Goal: Check status

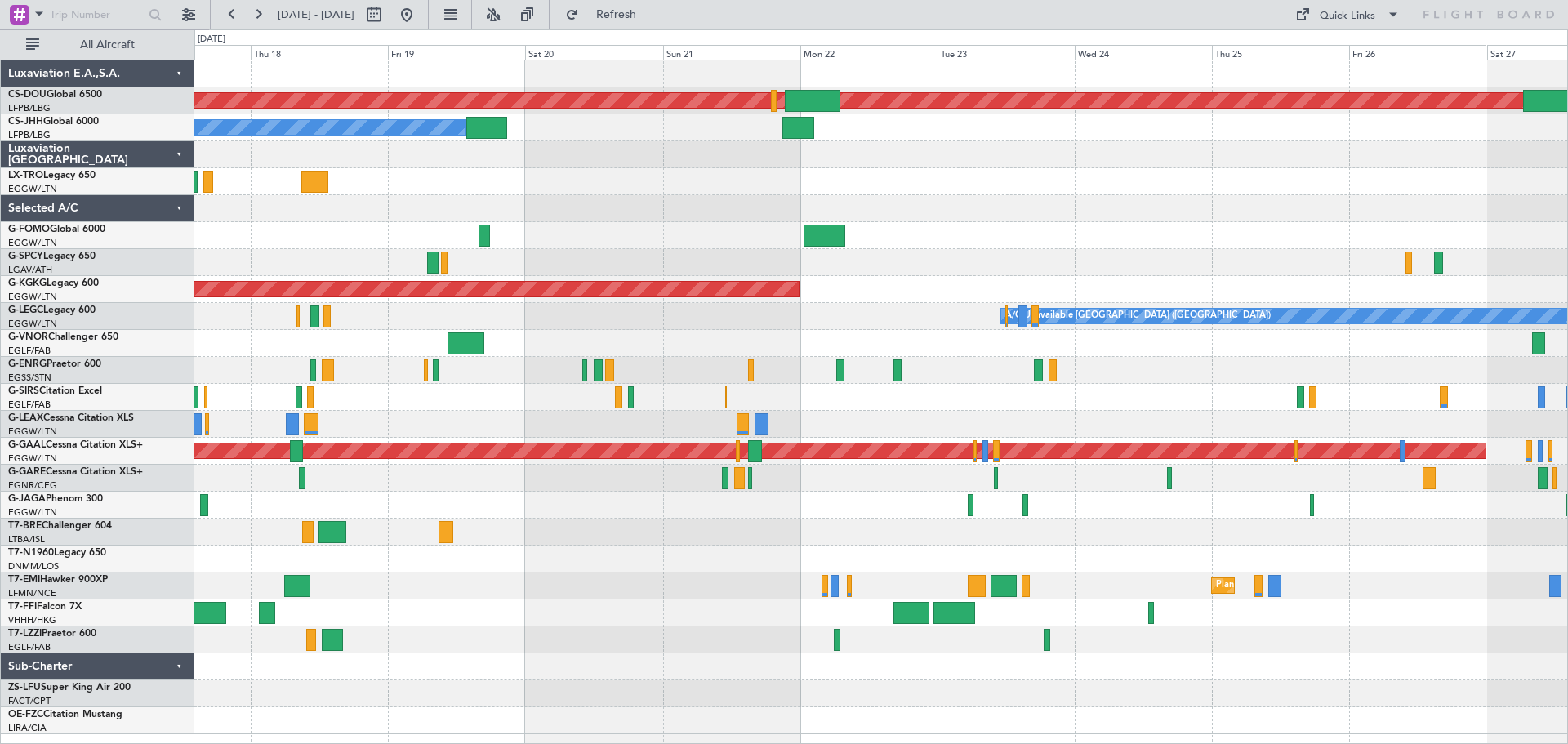
click at [854, 167] on div at bounding box center [881, 154] width 1373 height 27
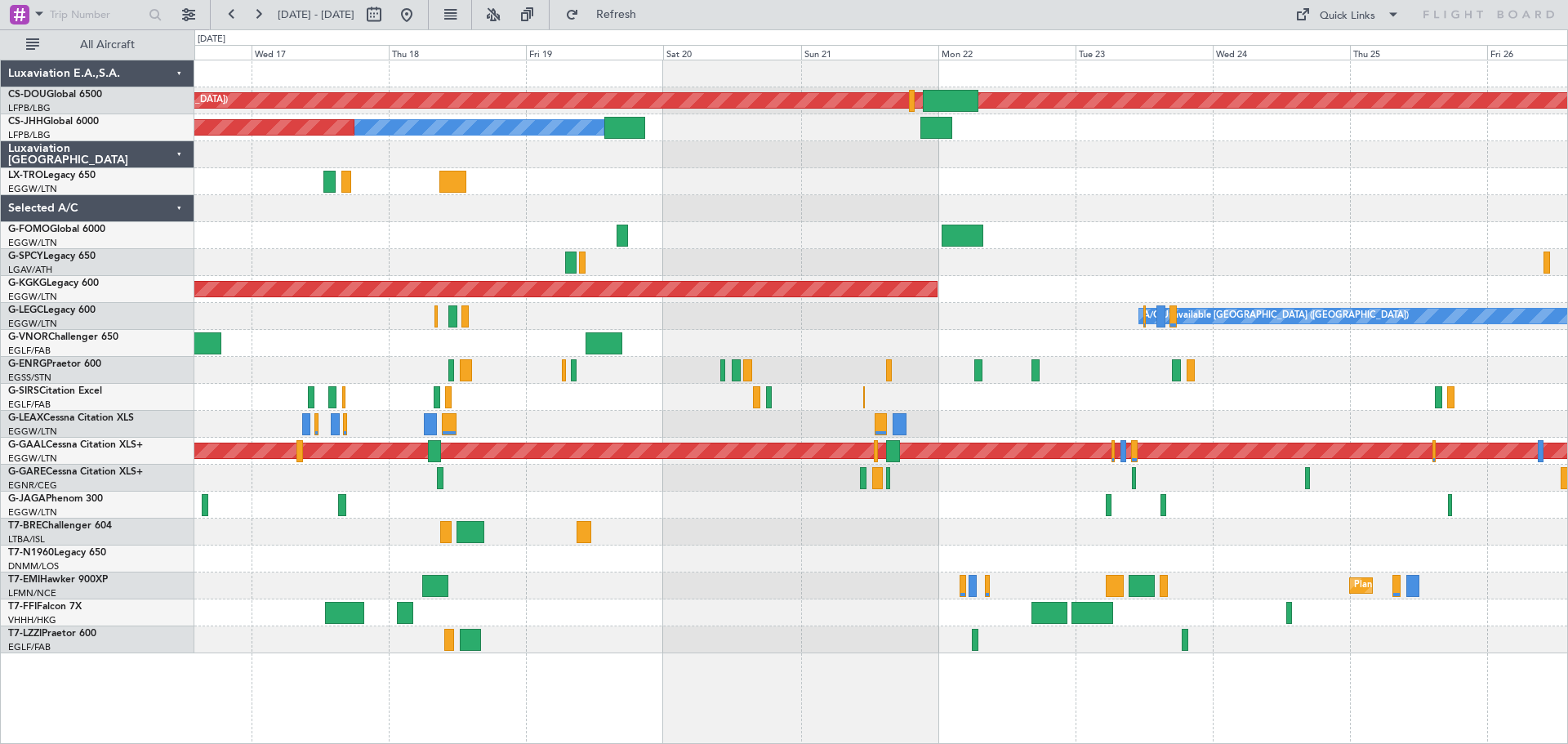
click at [1085, 163] on div at bounding box center [881, 154] width 1373 height 27
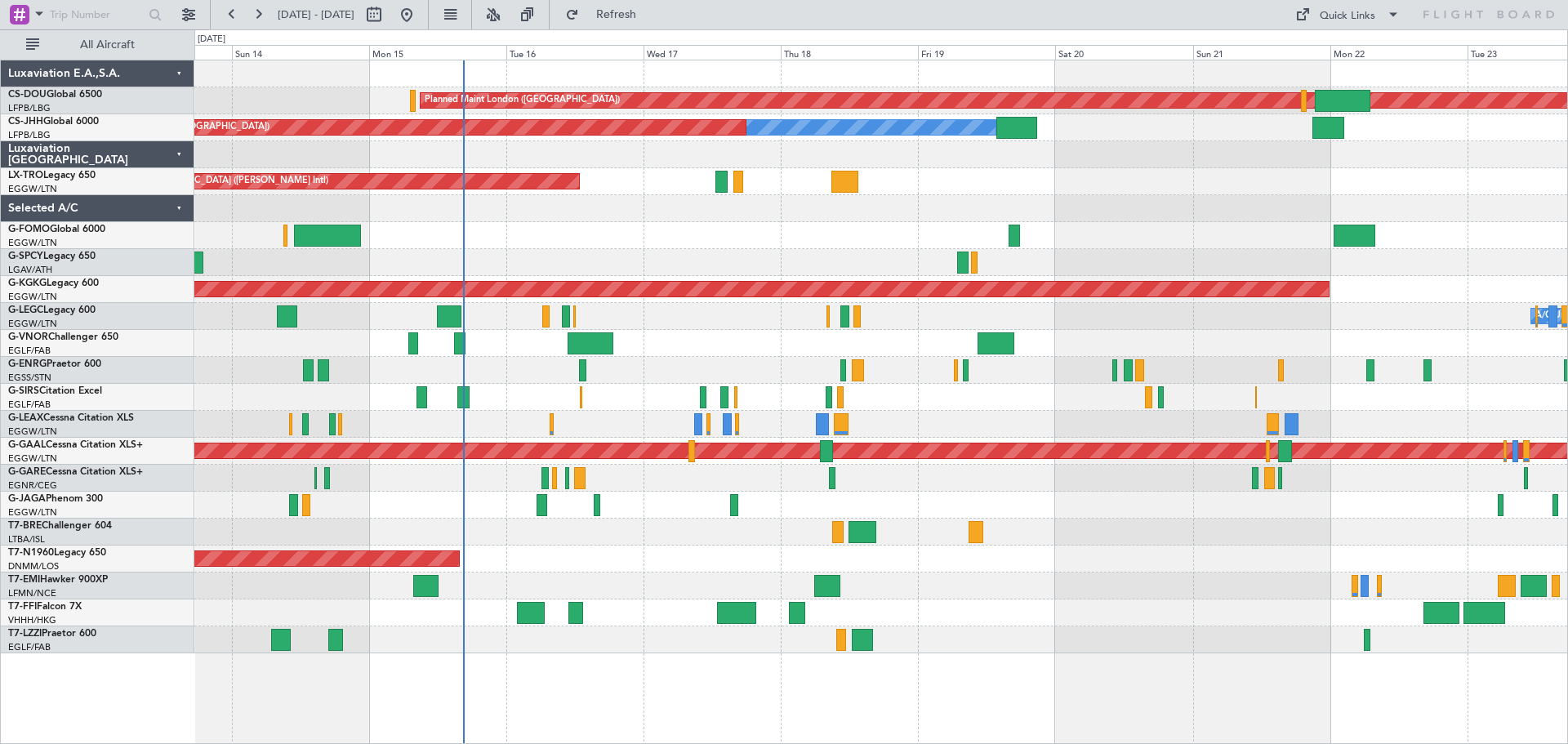
click at [1136, 181] on div "Unplanned Maint [GEOGRAPHIC_DATA] ([PERSON_NAME] Intl)" at bounding box center [881, 181] width 1373 height 27
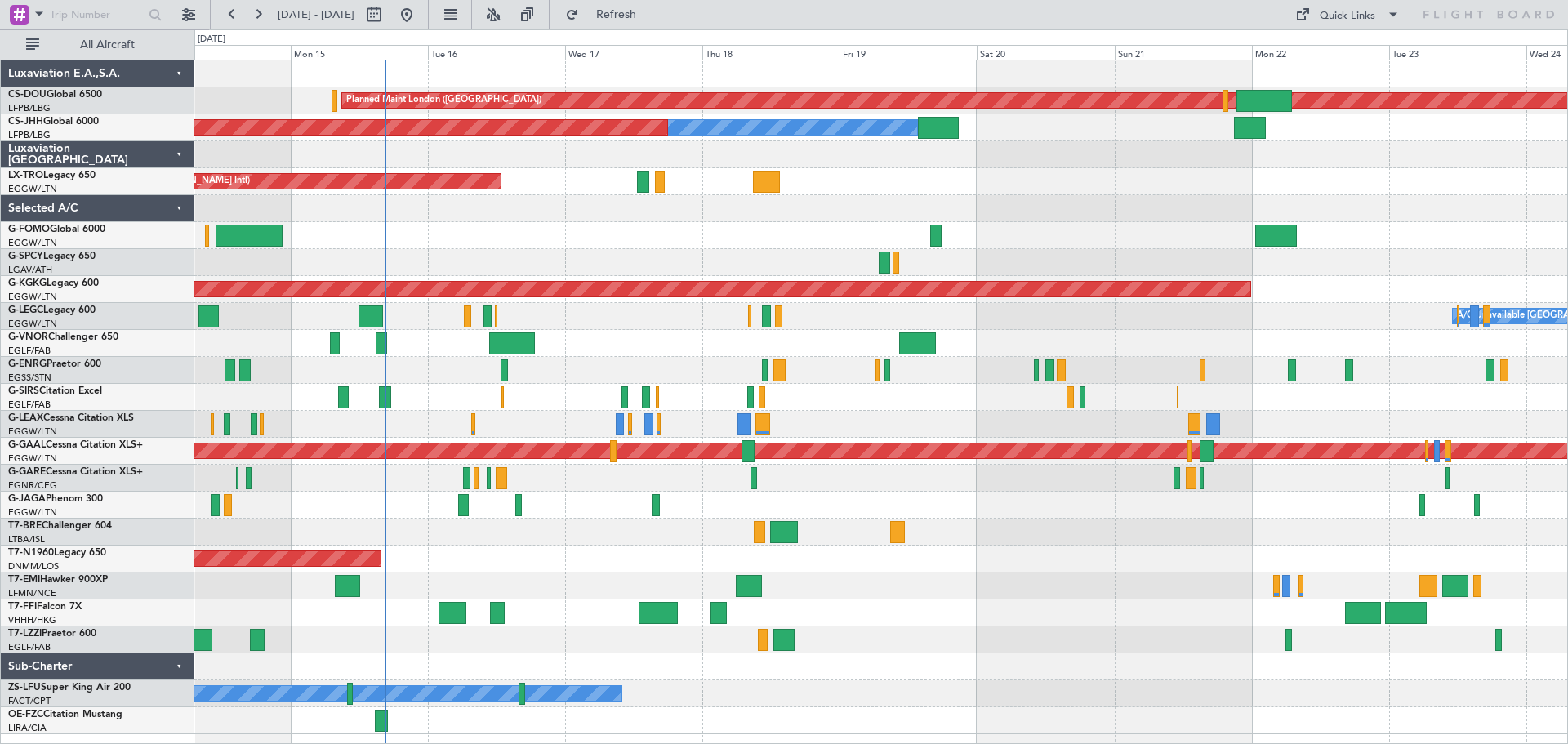
click at [1021, 199] on div "Planned Maint London ([GEOGRAPHIC_DATA]) Planned Maint [GEOGRAPHIC_DATA] ([GEOG…" at bounding box center [881, 396] width 1373 height 674
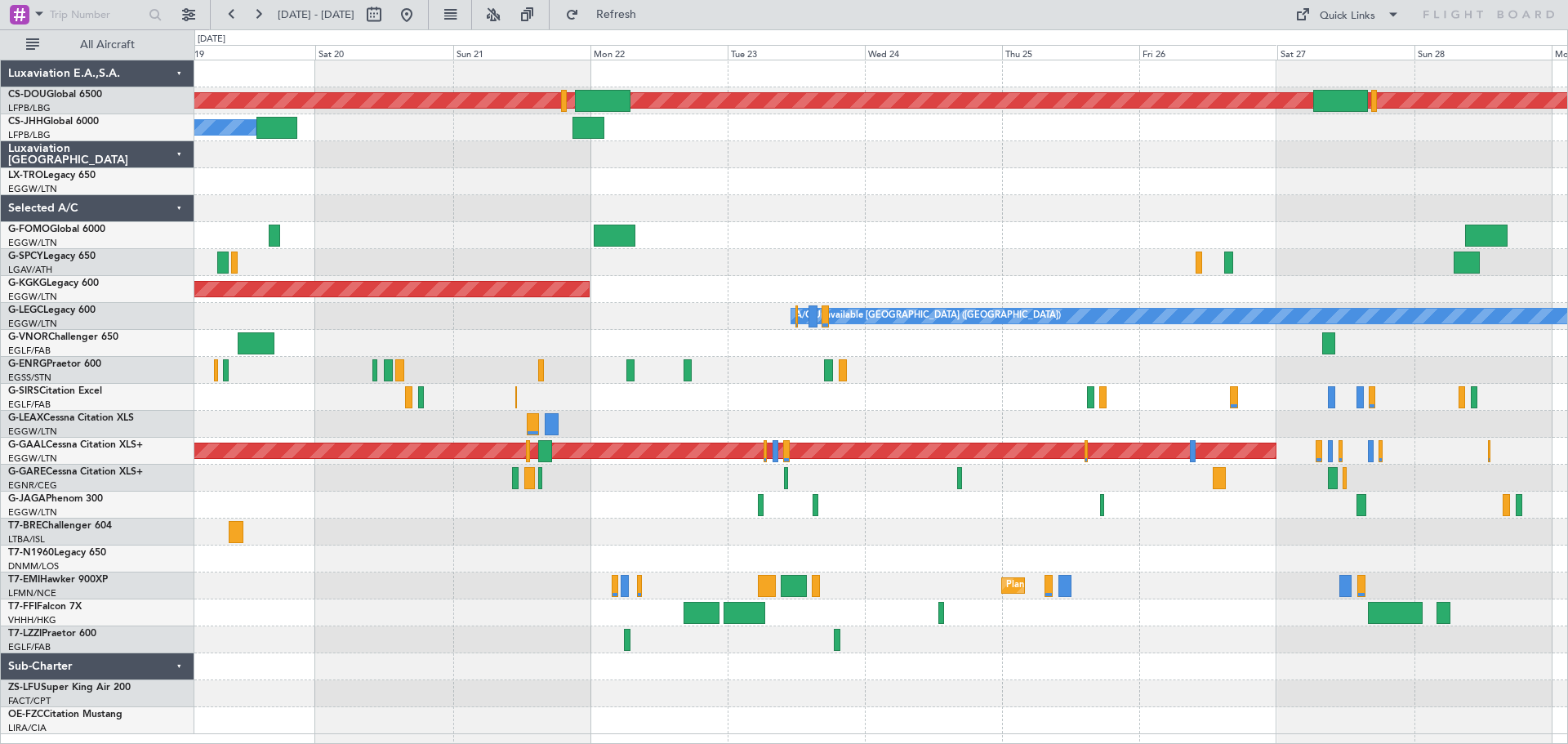
click at [560, 187] on div "Planned Maint London ([GEOGRAPHIC_DATA]) Owner Planned Maint [GEOGRAPHIC_DATA] …" at bounding box center [881, 396] width 1373 height 674
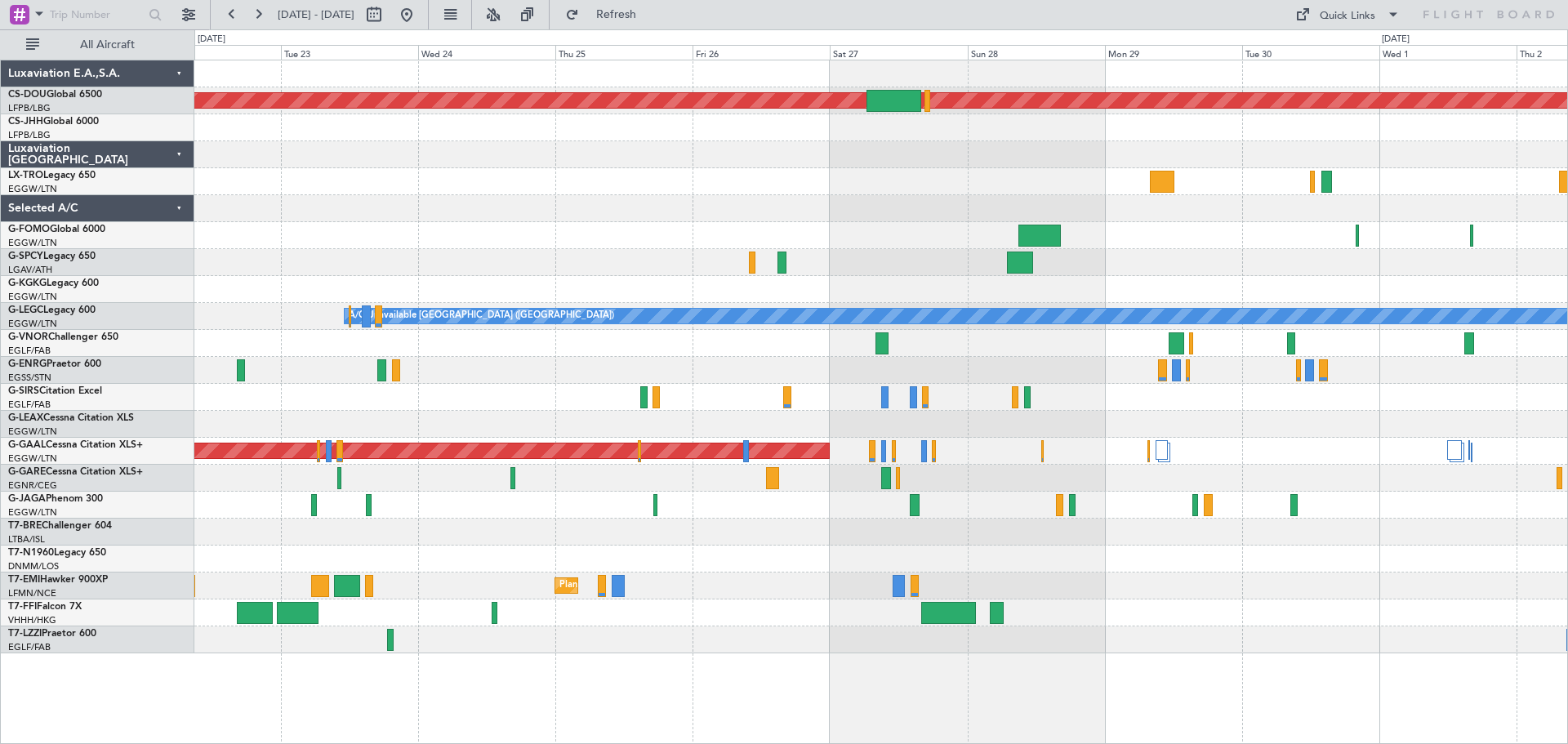
click at [1226, 252] on div "Planned Maint London ([GEOGRAPHIC_DATA]) AOG Maint [GEOGRAPHIC_DATA] ([GEOGRAPH…" at bounding box center [881, 356] width 1373 height 593
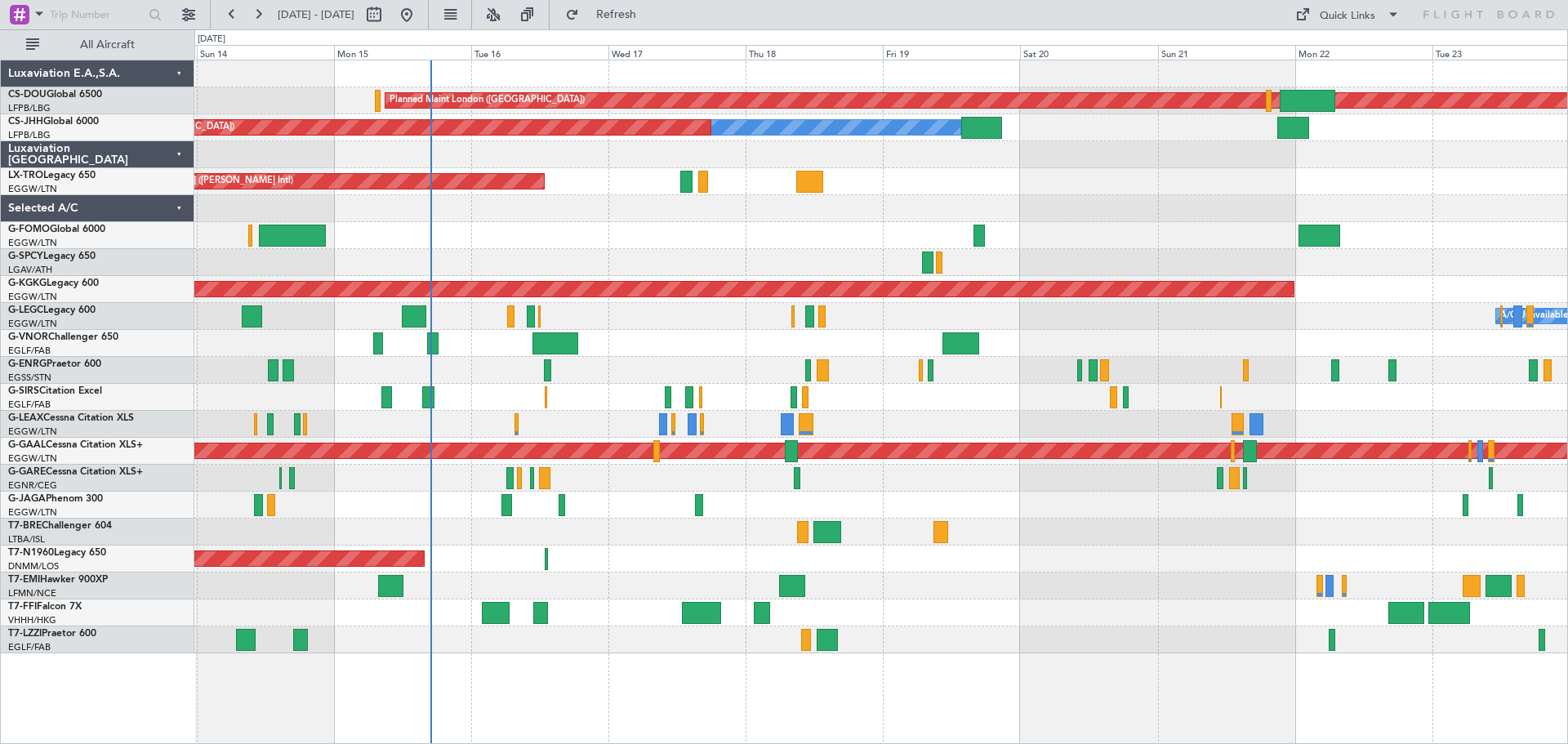
click at [1229, 207] on div at bounding box center [881, 209] width 1373 height 27
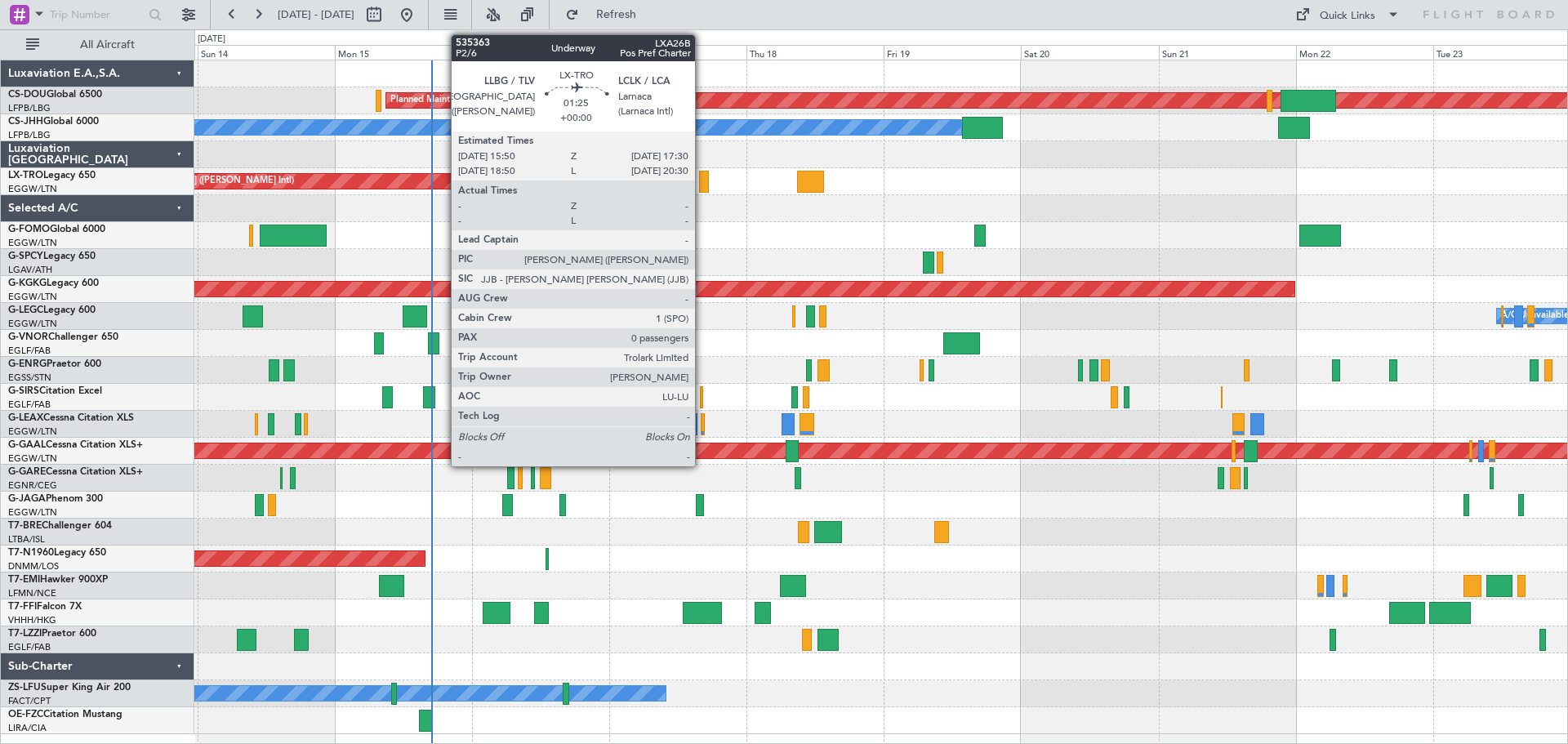
click at [703, 187] on div at bounding box center [703, 181] width 10 height 22
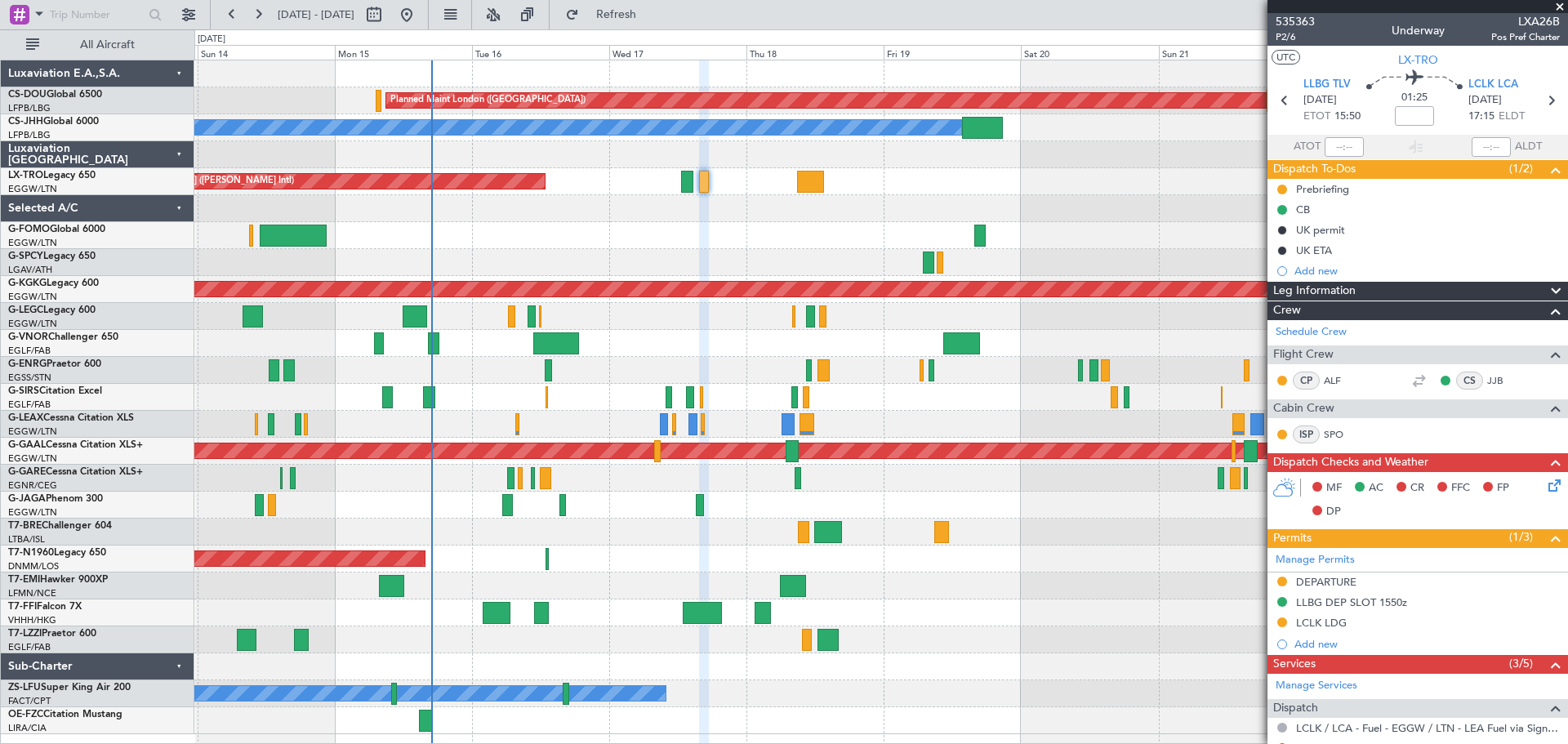
click at [1558, 5] on span at bounding box center [1559, 7] width 16 height 14
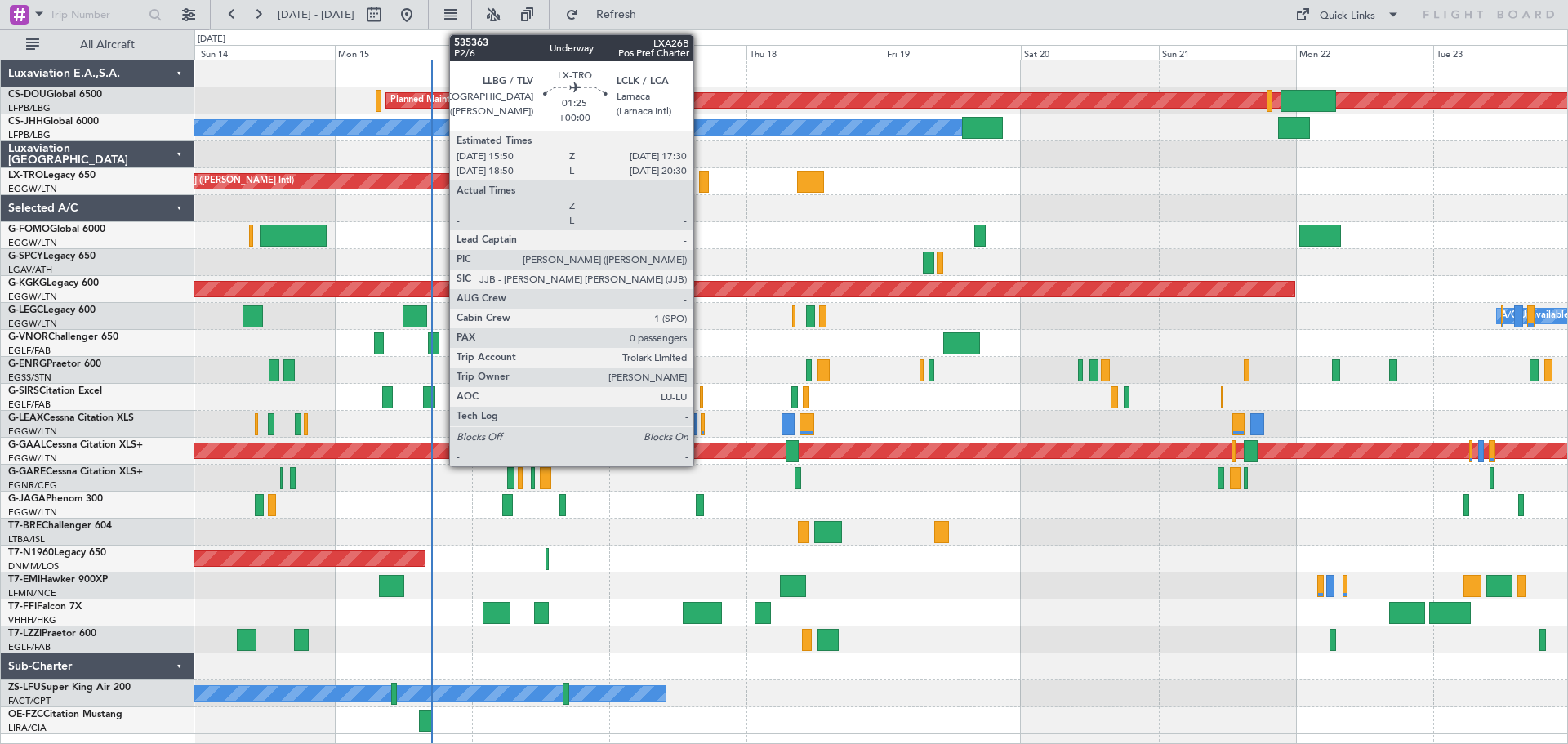
click at [701, 182] on div at bounding box center [703, 181] width 10 height 22
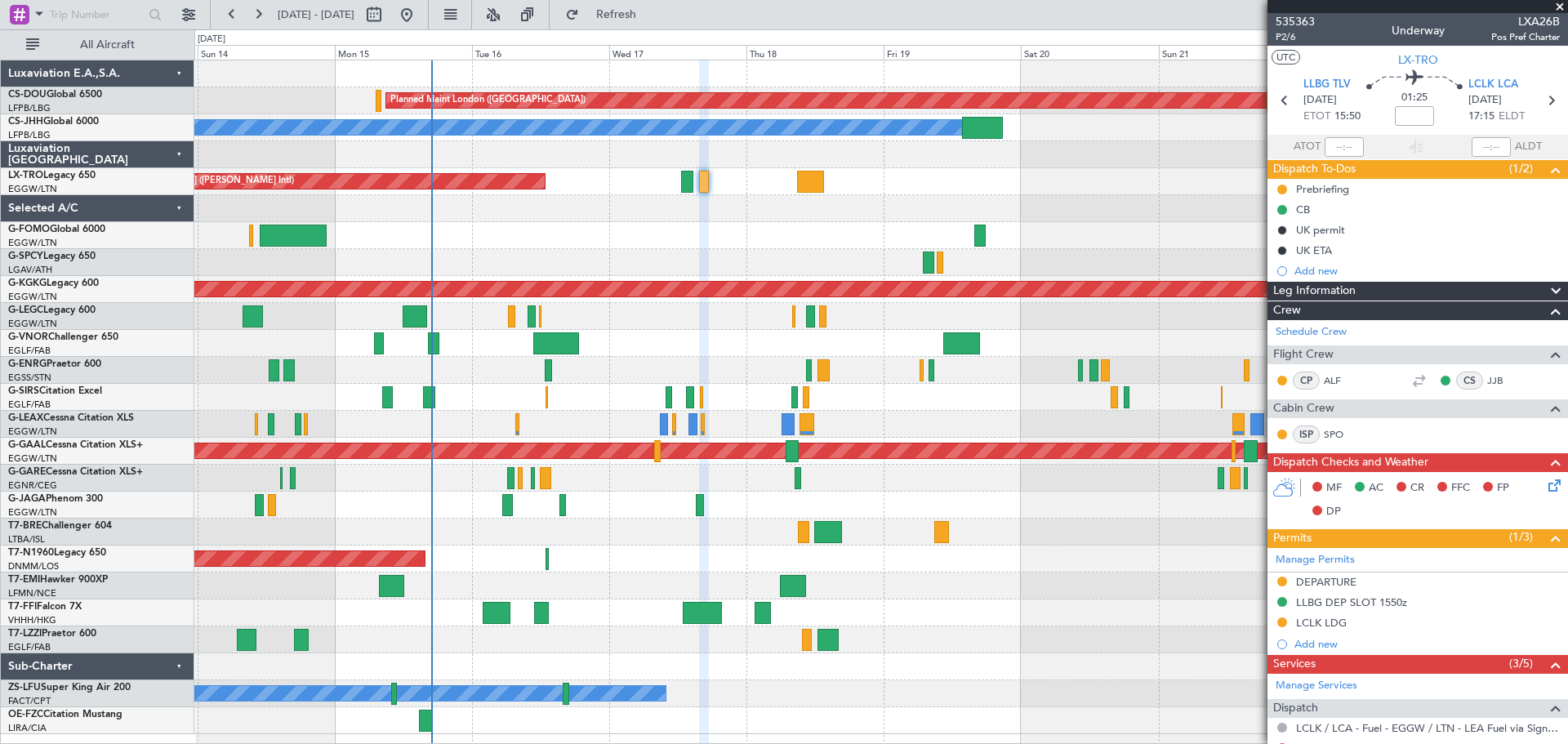
click at [1558, 8] on span at bounding box center [1559, 7] width 16 height 14
